Goal: Information Seeking & Learning: Check status

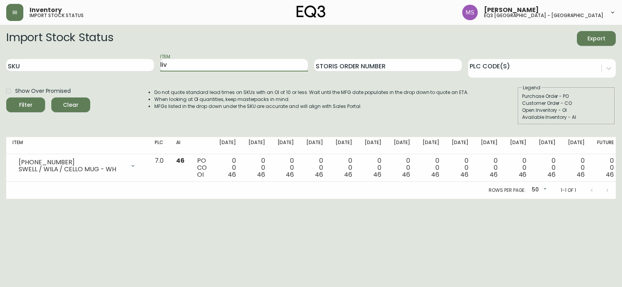
type input "liv"
click at [6, 98] on button "Filter" at bounding box center [25, 105] width 39 height 15
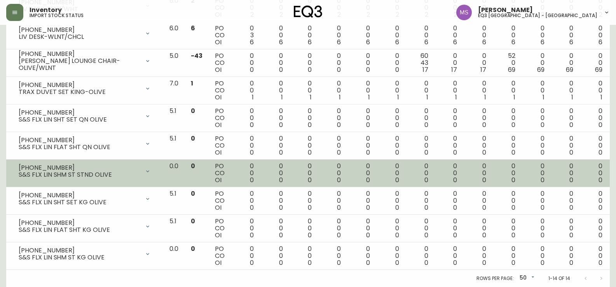
scroll to position [19, 0]
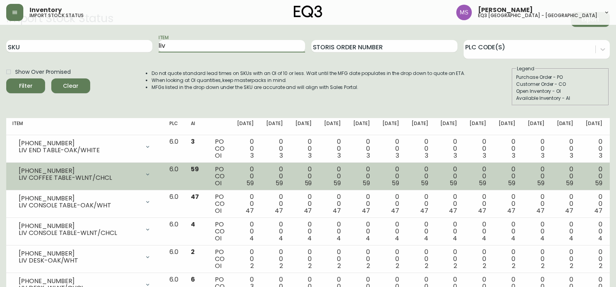
click at [128, 178] on div "LIV COFFEE TABLE-WLNT/CHCL" at bounding box center [79, 178] width 121 height 7
click at [151, 176] on icon at bounding box center [148, 174] width 6 height 6
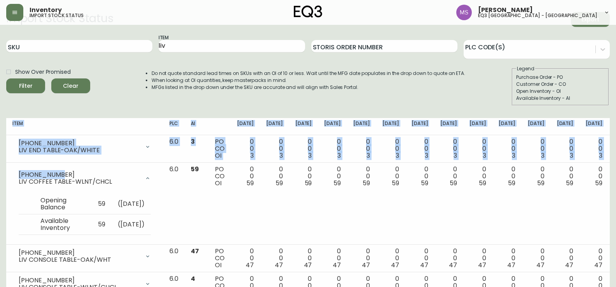
drag, startPoint x: 55, startPoint y: 175, endPoint x: 3, endPoint y: 175, distance: 52.1
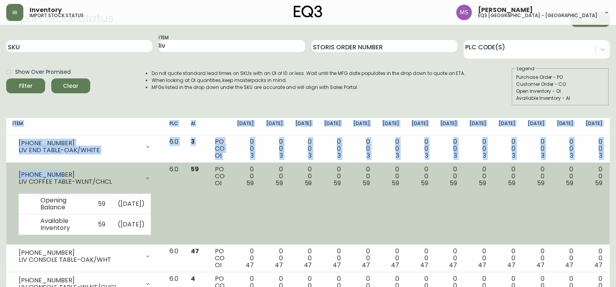
click at [72, 176] on div "[PHONE_NUMBER]" at bounding box center [79, 174] width 121 height 7
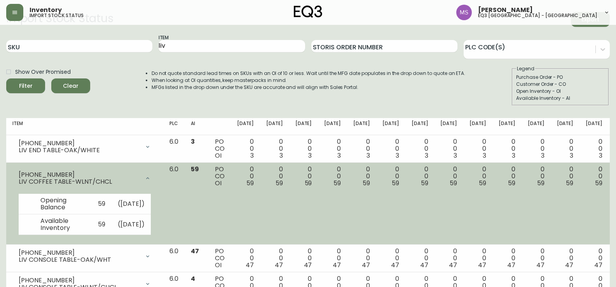
click at [255, 223] on td "0 0 59" at bounding box center [245, 204] width 29 height 82
drag, startPoint x: 66, startPoint y: 171, endPoint x: 14, endPoint y: 175, distance: 52.6
click at [14, 175] on div "[PHONE_NUMBER] LIV COFFEE TABLE-WLNT/CHCL" at bounding box center [84, 178] width 145 height 25
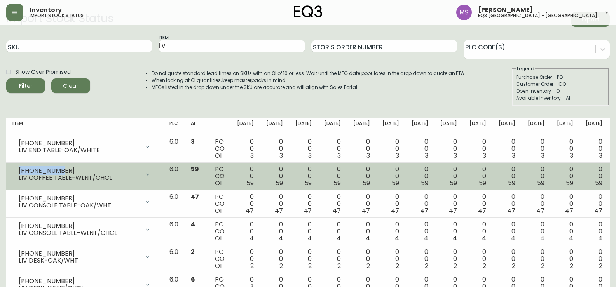
copy div "[PHONE_NUMBER]"
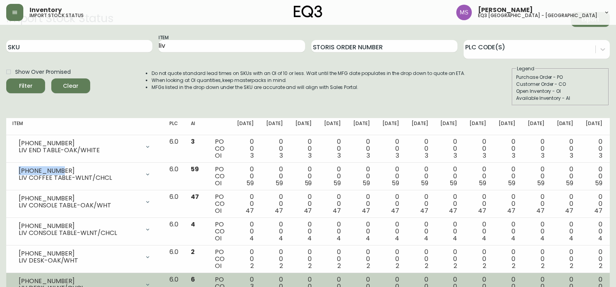
copy div "[PHONE_NUMBER]"
